Goal: Information Seeking & Learning: Understand process/instructions

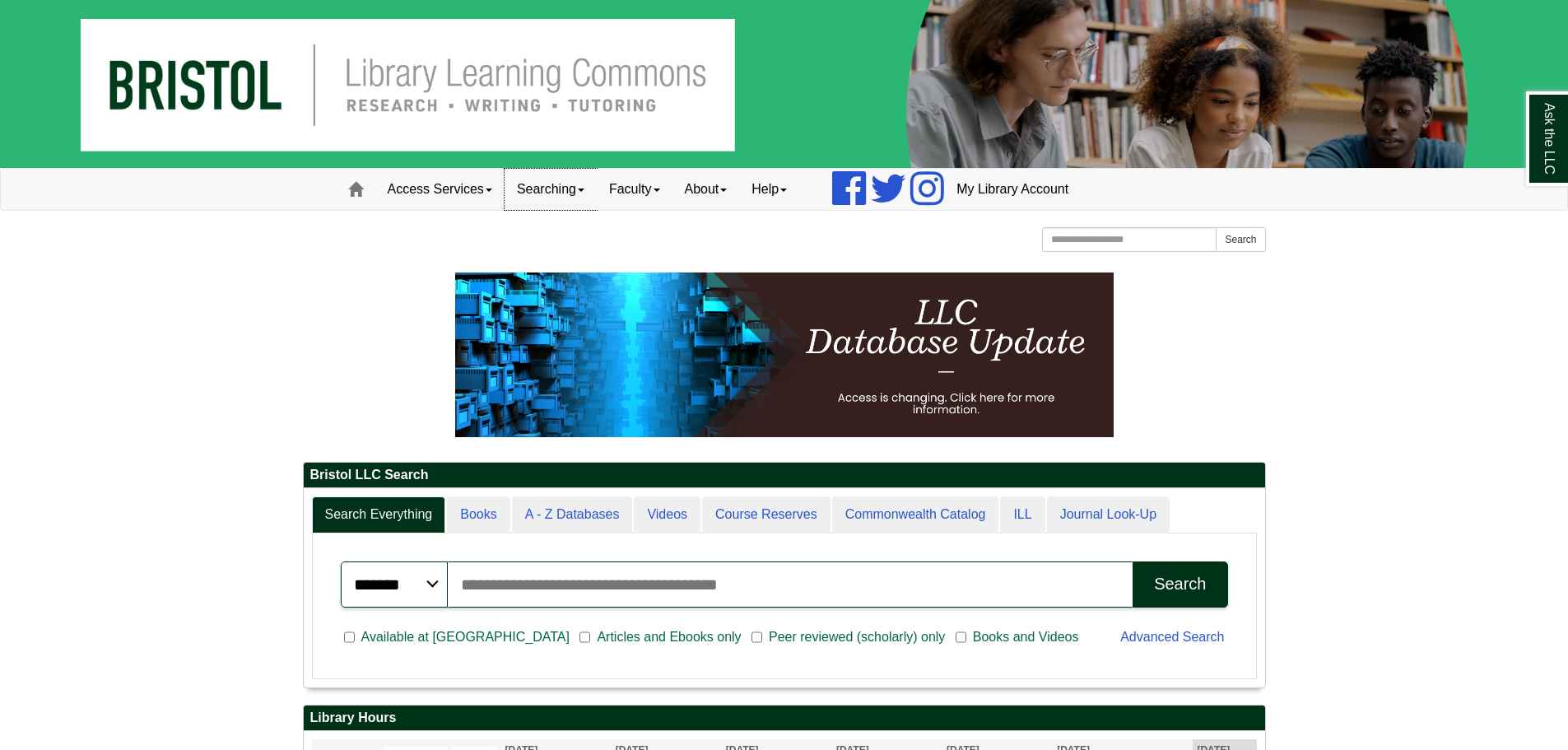
click at [535, 190] on link "Searching" at bounding box center [550, 189] width 92 height 41
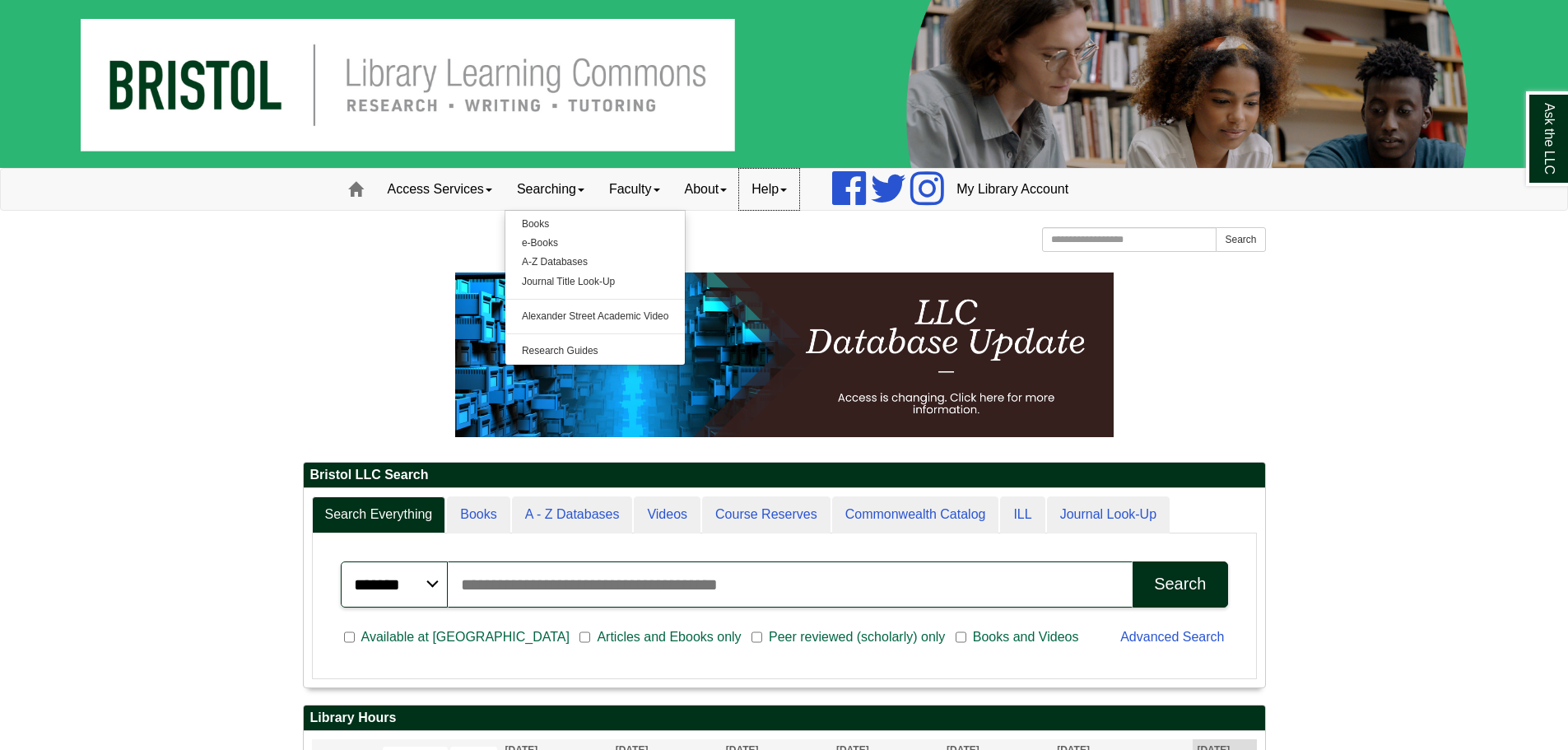
click at [787, 189] on link "Help" at bounding box center [769, 189] width 60 height 41
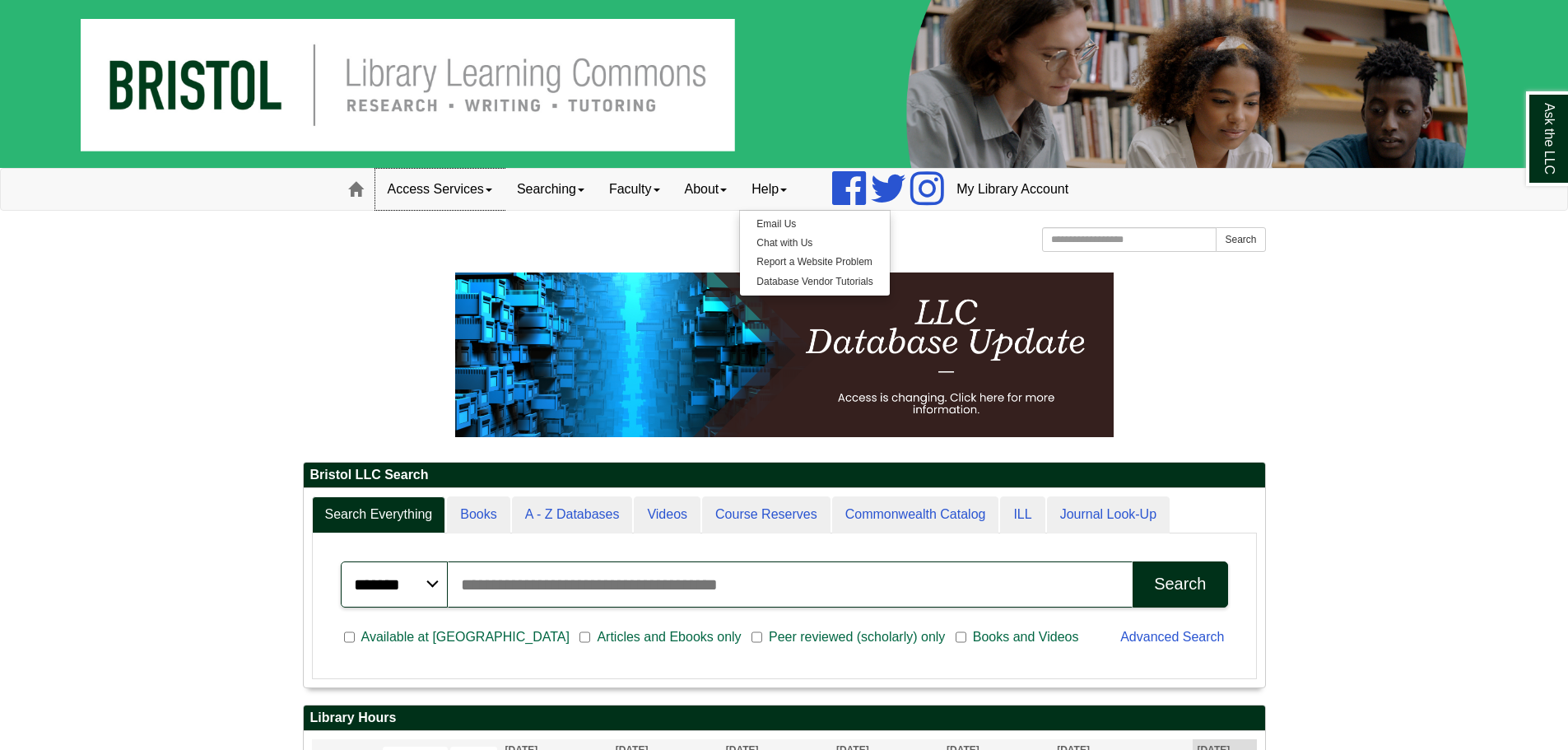
click at [478, 181] on link "Access Services" at bounding box center [439, 189] width 130 height 41
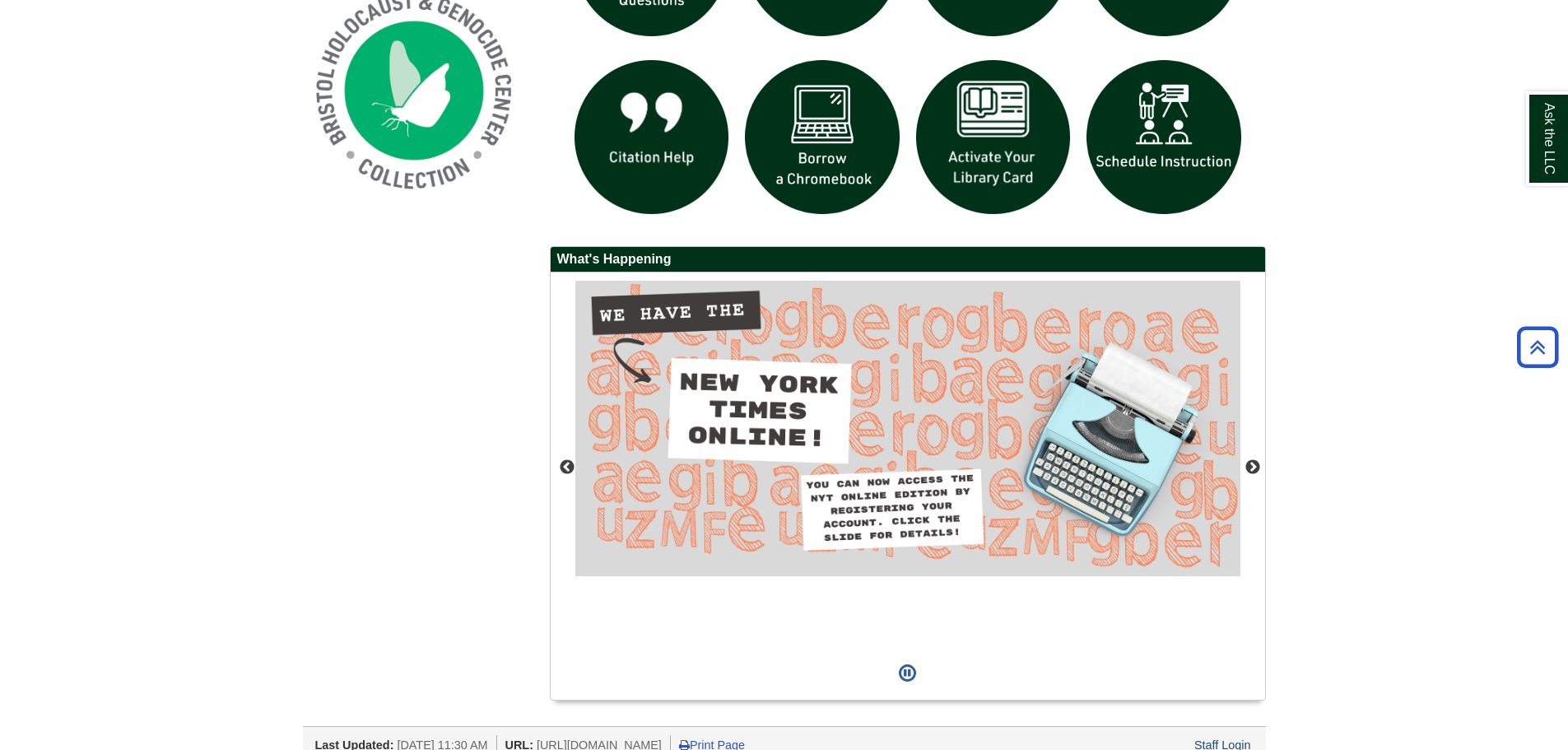
scroll to position [1335, 0]
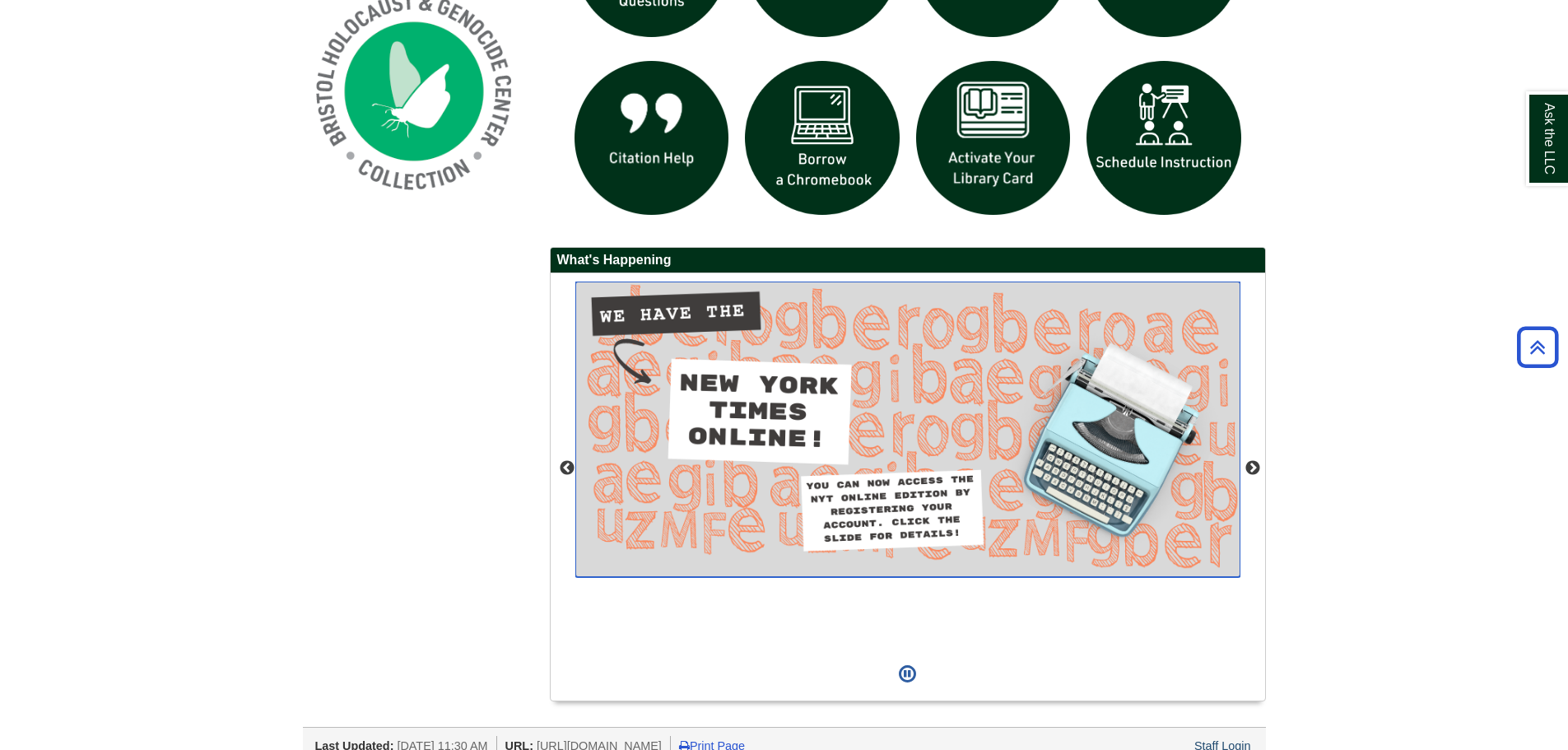
click at [1062, 510] on img "slideshow" at bounding box center [908, 429] width 665 height 295
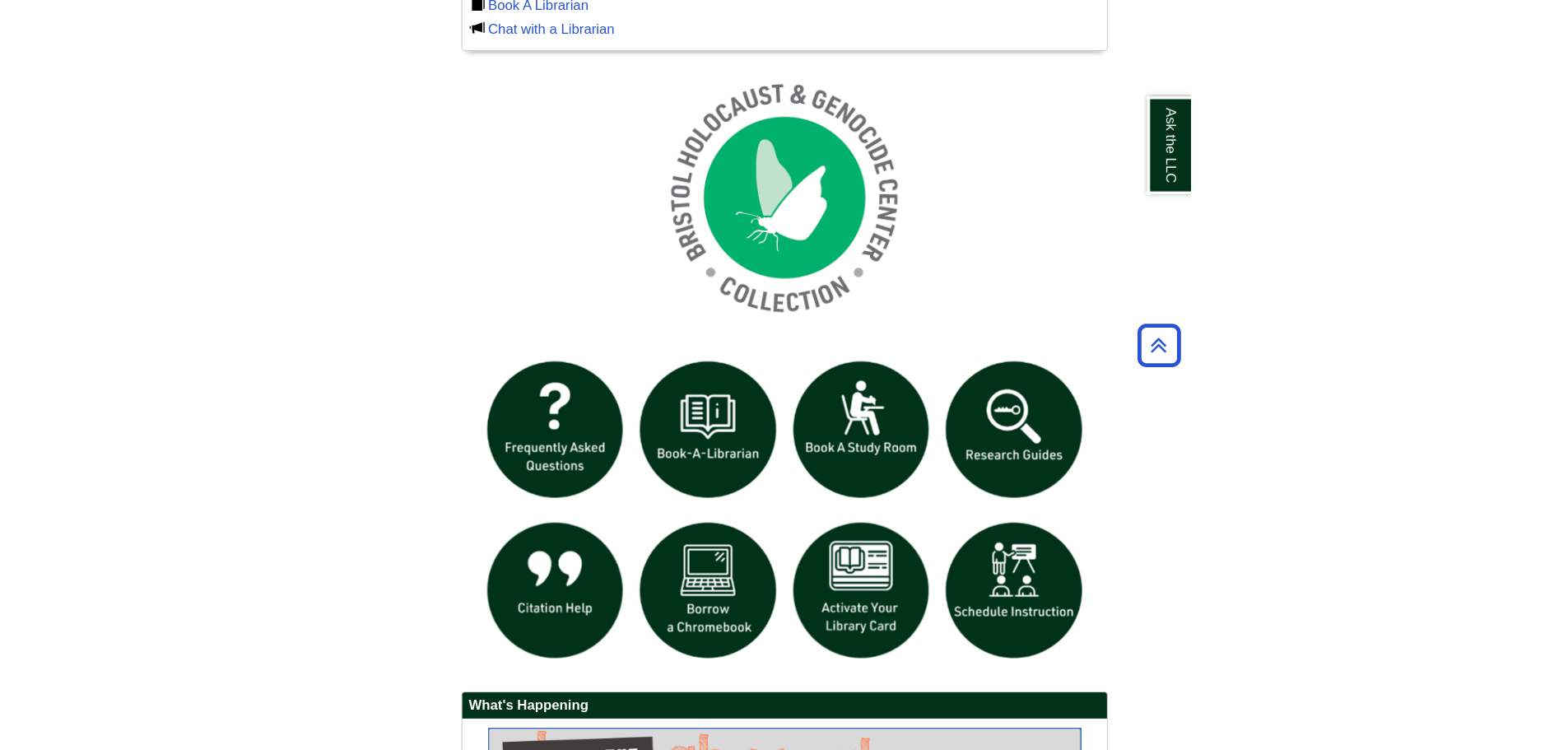
scroll to position [8, 8]
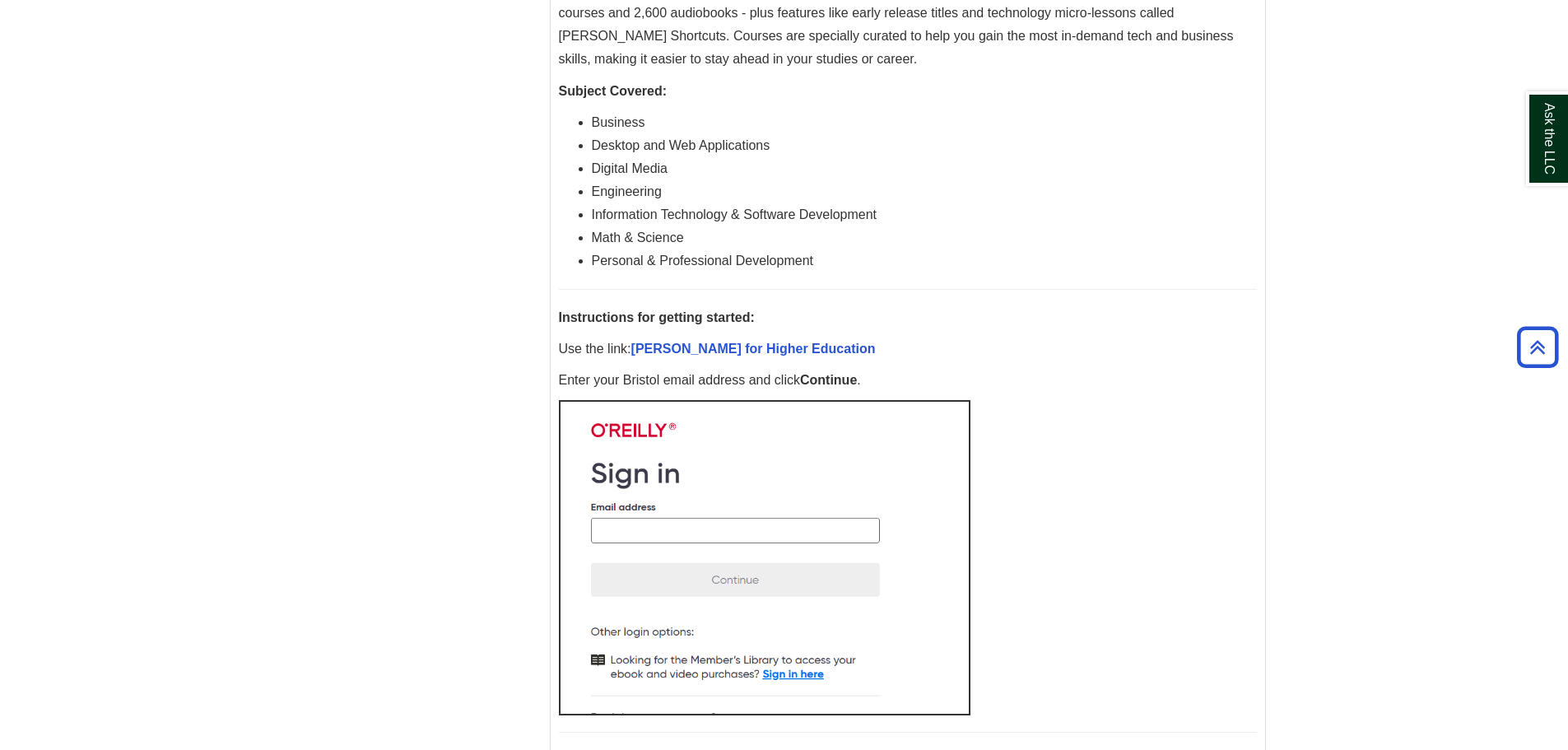
scroll to position [567, 0]
click at [834, 533] on img at bounding box center [765, 559] width 411 height 315
click at [808, 348] on link "[PERSON_NAME] for Higher Education" at bounding box center [754, 350] width 245 height 14
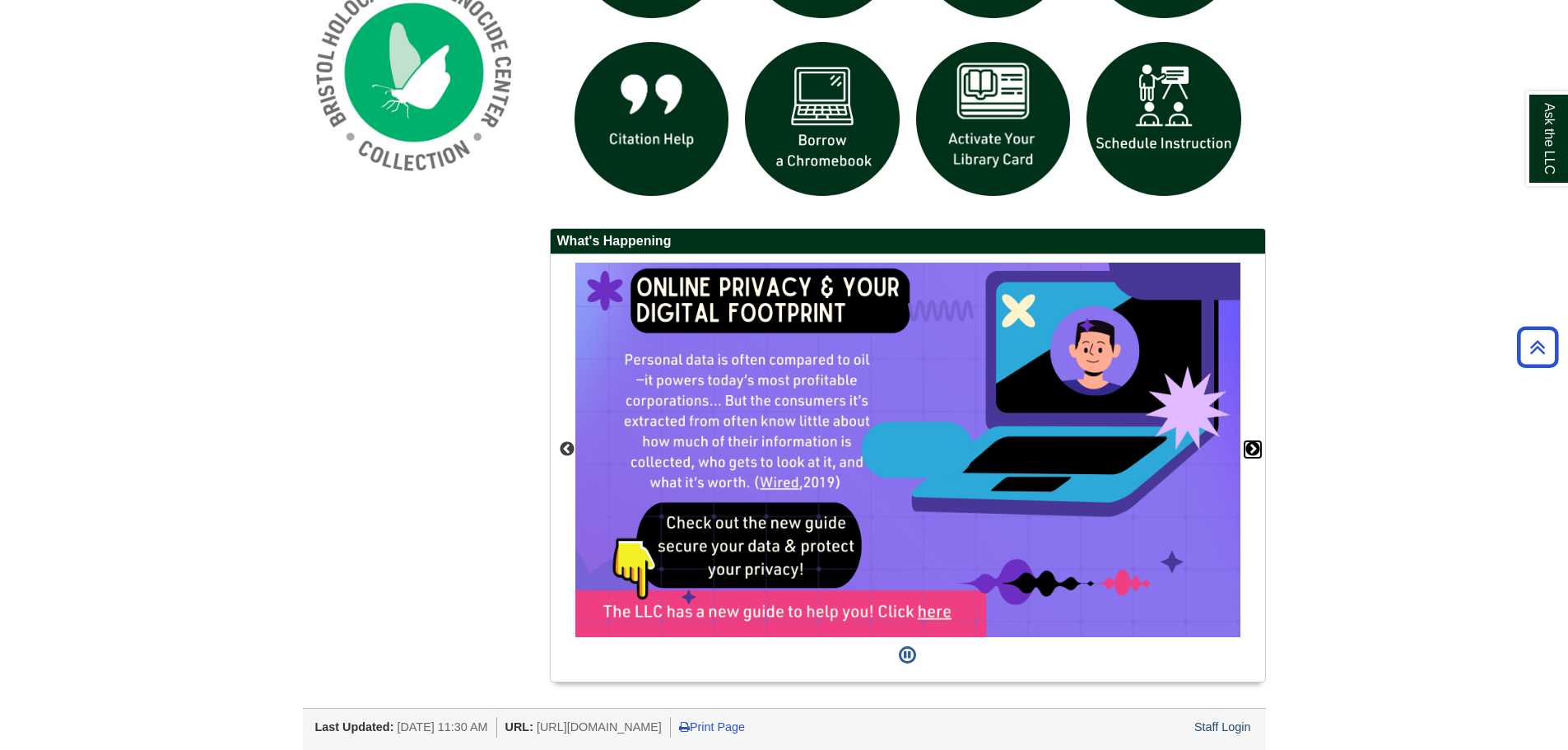
click at [1252, 448] on button "Next" at bounding box center [1252, 449] width 16 height 16
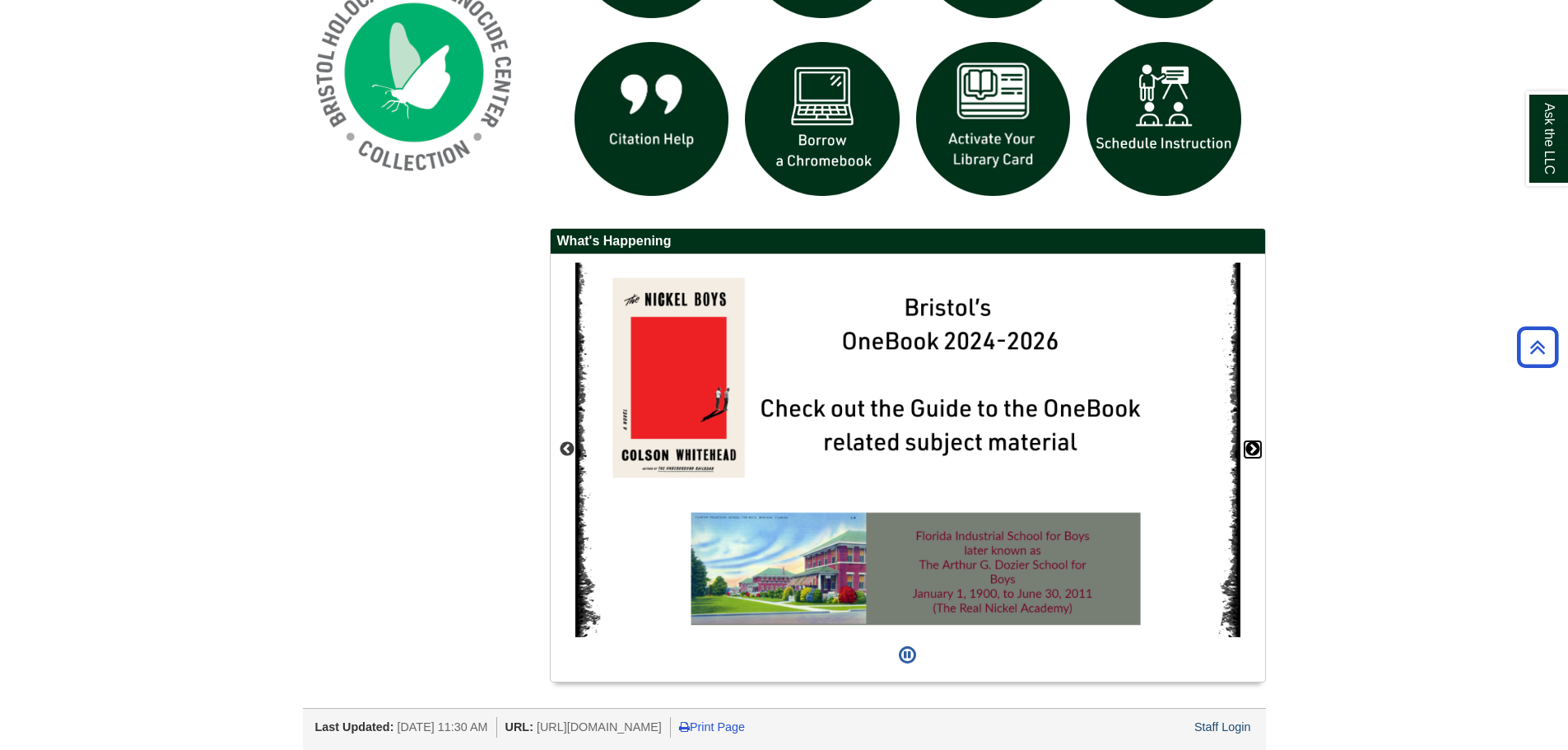
click at [1252, 448] on button "Next" at bounding box center [1252, 449] width 16 height 16
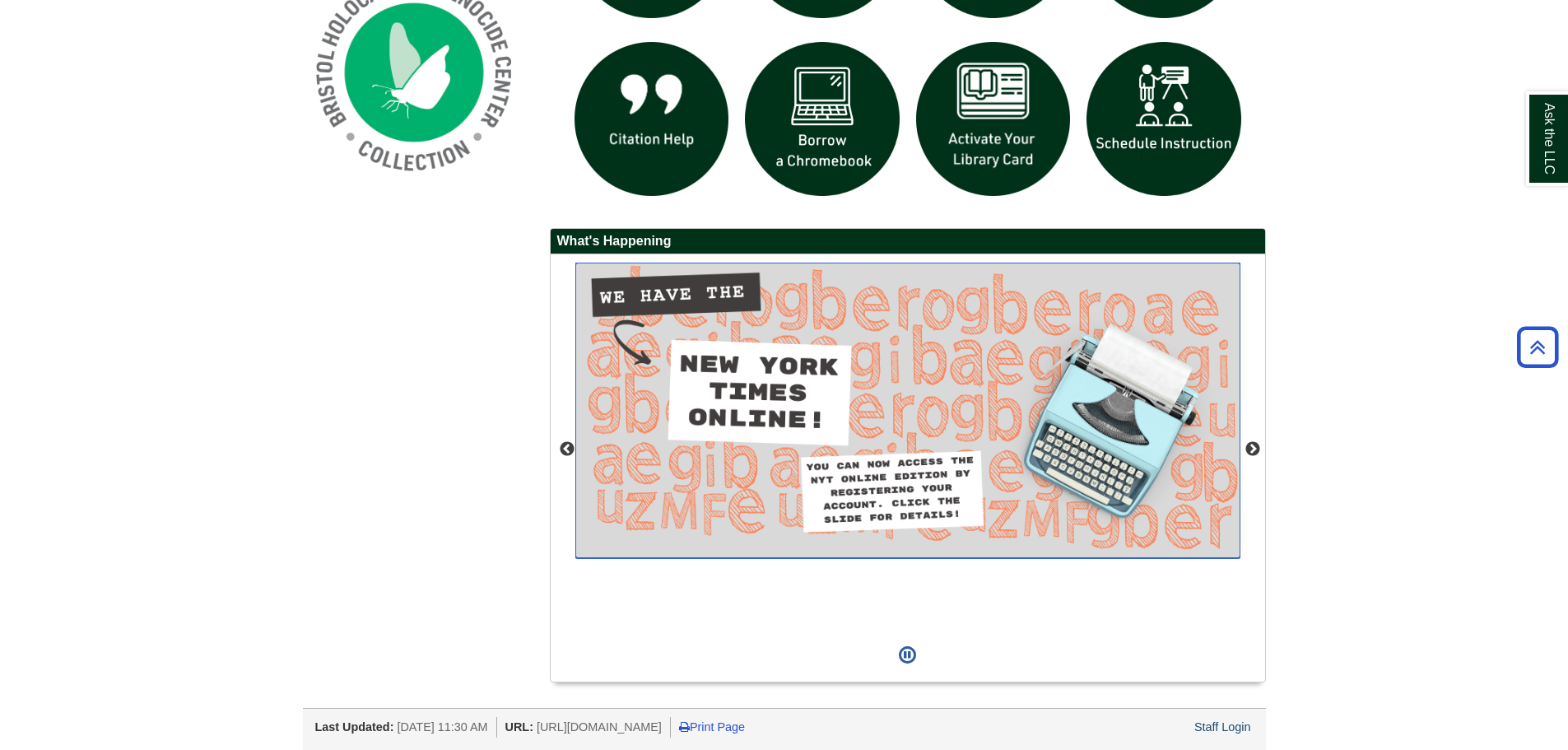
click at [1021, 492] on img "slideshow" at bounding box center [908, 410] width 665 height 295
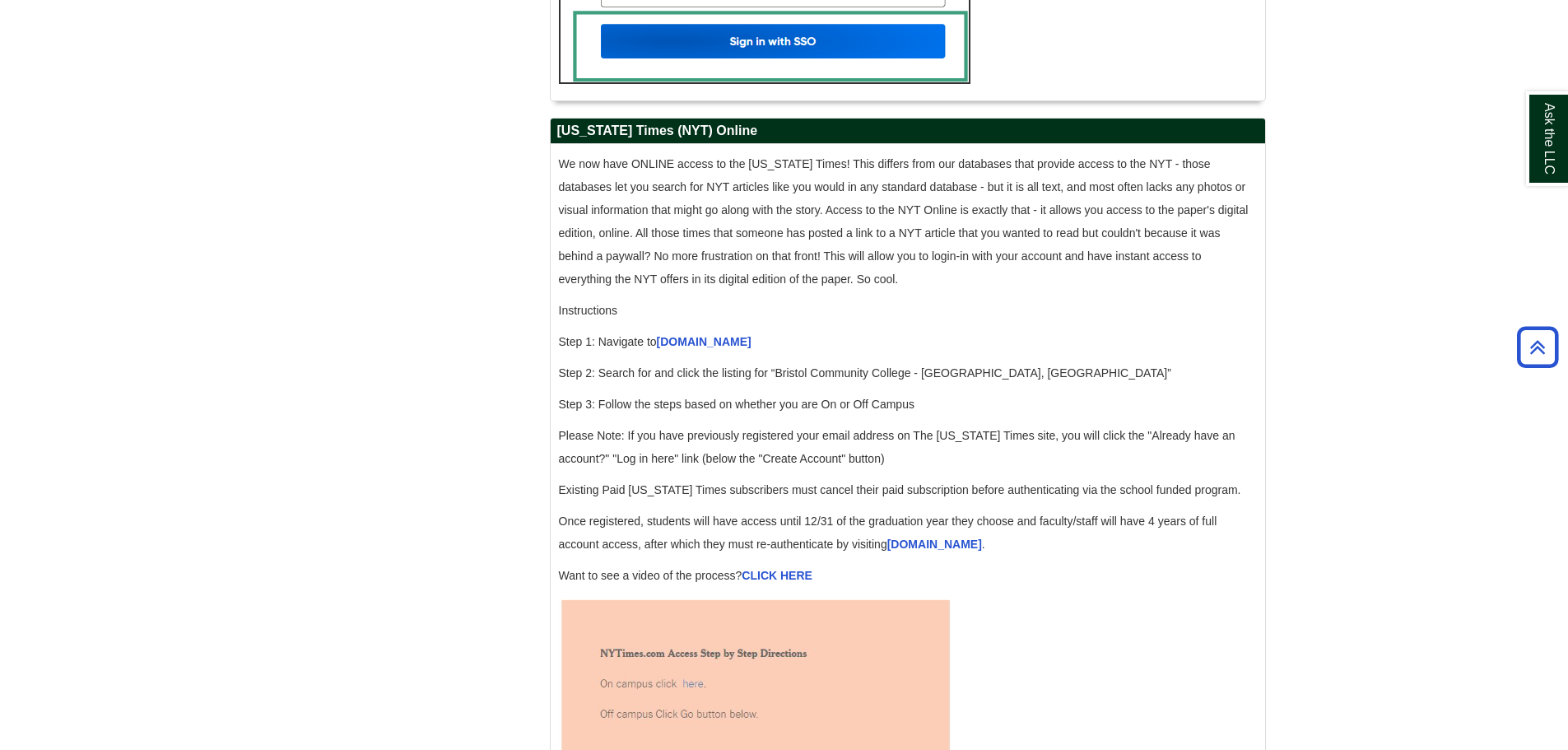
scroll to position [1570, 0]
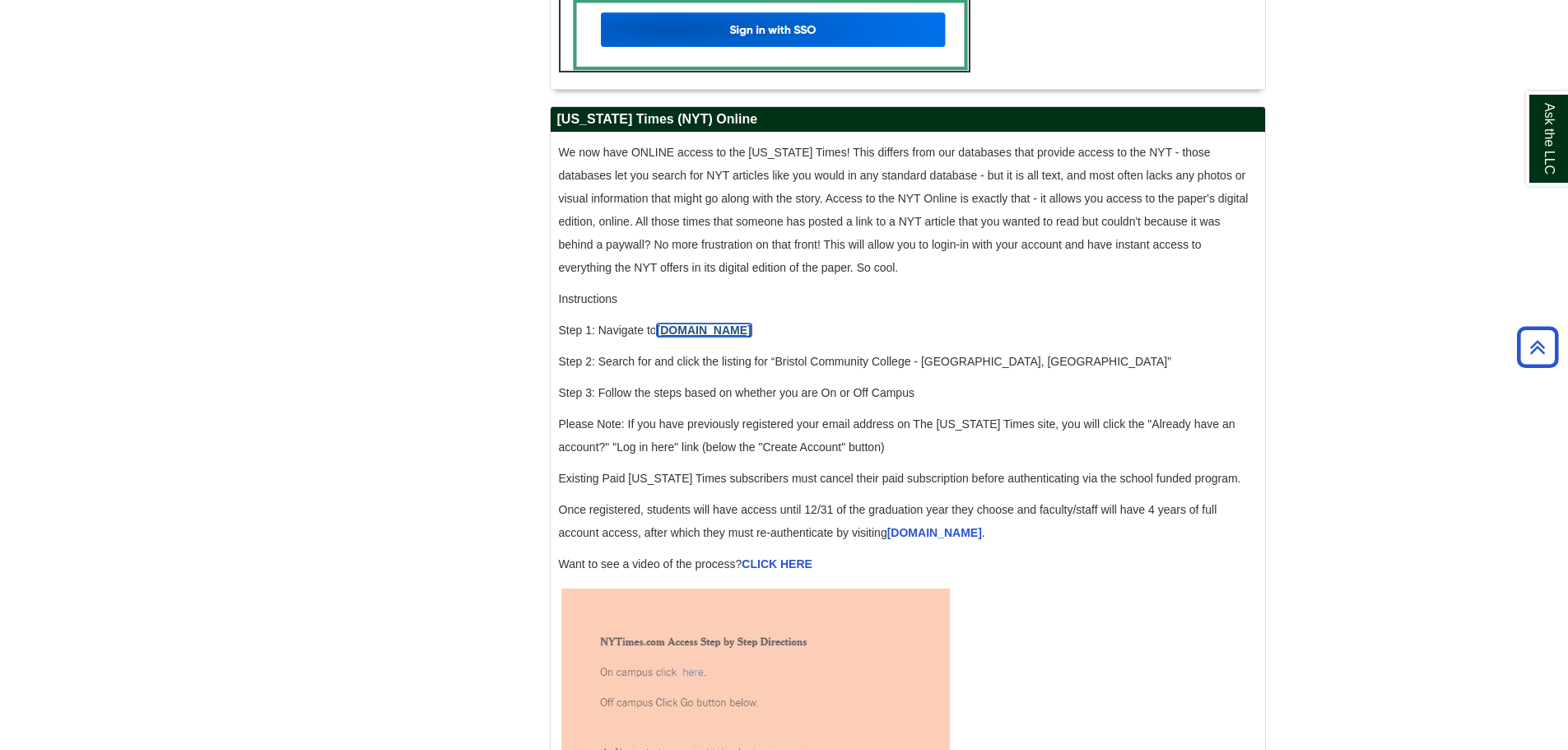
click at [695, 337] on link "[DOMAIN_NAME]" at bounding box center [704, 330] width 95 height 14
